Goal: Transaction & Acquisition: Purchase product/service

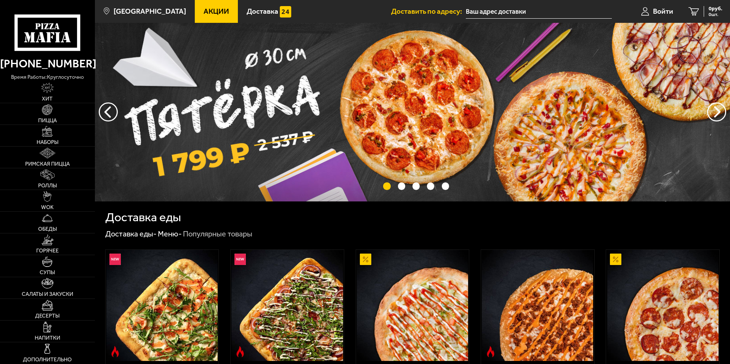
type input "[STREET_ADDRESS]"
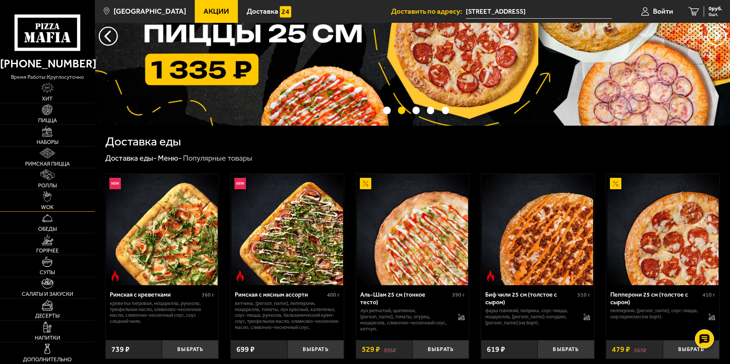
scroll to position [76, 0]
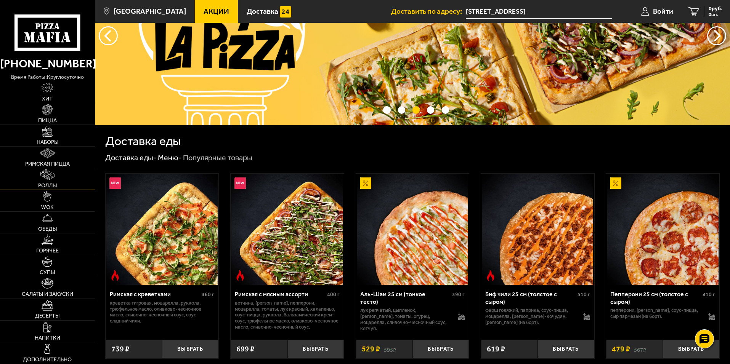
click at [52, 178] on img at bounding box center [47, 175] width 14 height 11
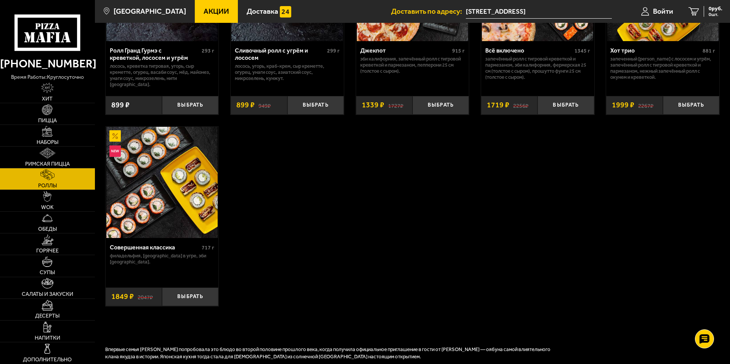
scroll to position [534, 0]
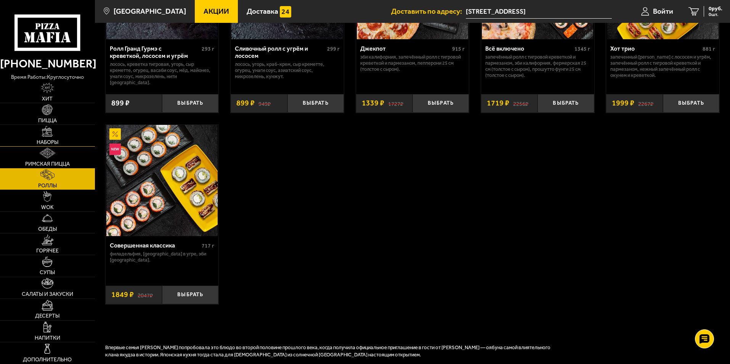
click at [61, 138] on link "Наборы" at bounding box center [47, 135] width 95 height 21
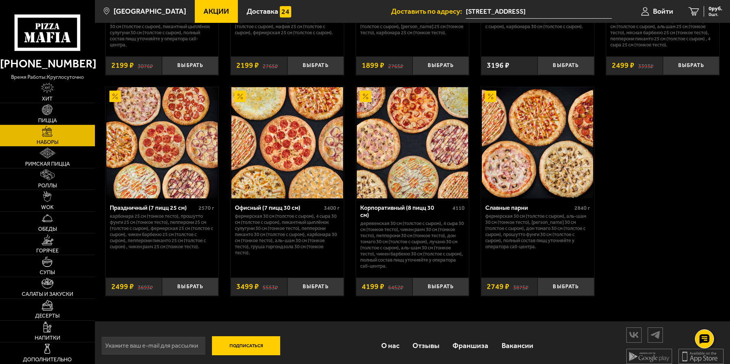
scroll to position [1152, 0]
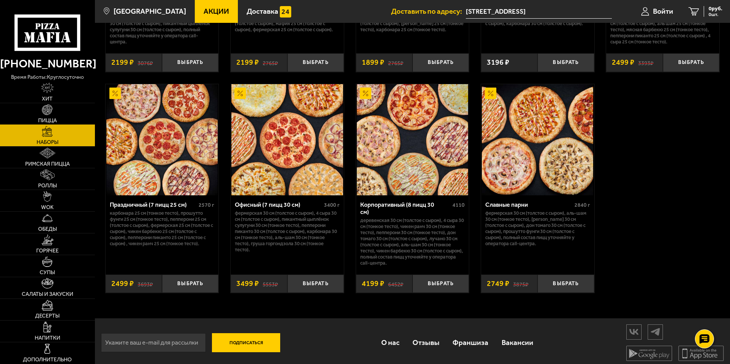
click at [44, 120] on span "Пицца" at bounding box center [47, 120] width 19 height 5
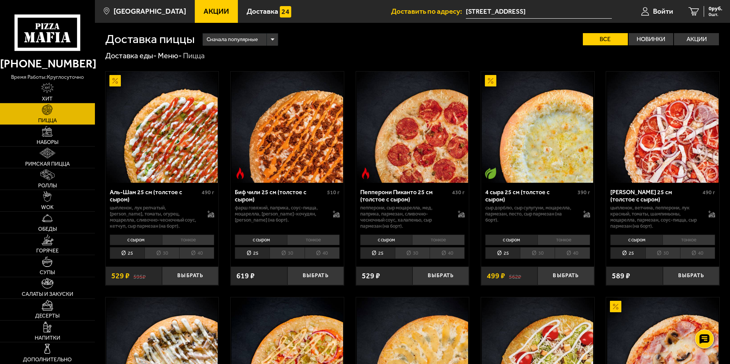
click at [196, 253] on li "40" at bounding box center [196, 253] width 35 height 12
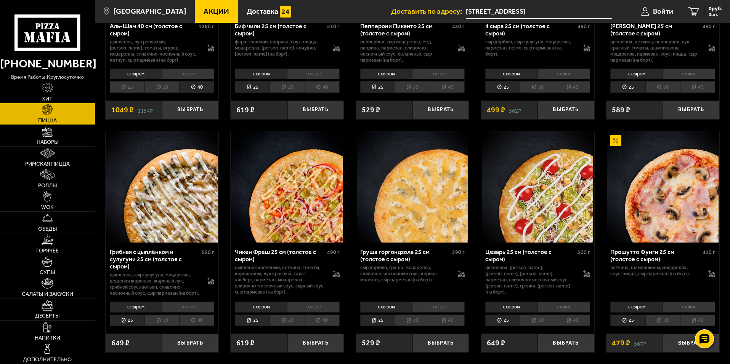
scroll to position [191, 0]
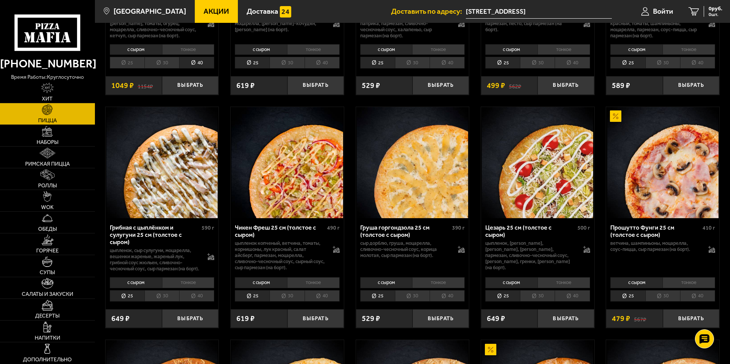
click at [208, 302] on li "40" at bounding box center [196, 296] width 35 height 12
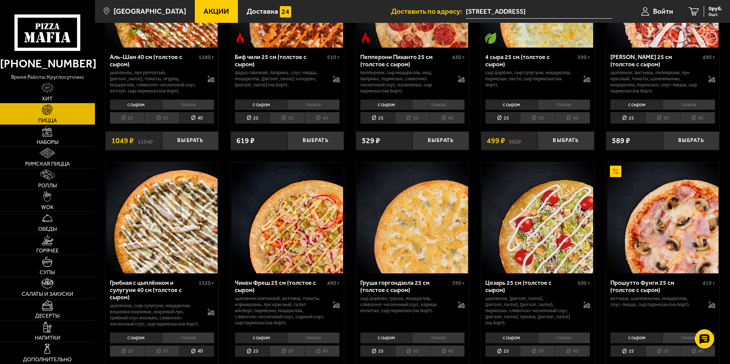
scroll to position [0, 0]
